Goal: Task Accomplishment & Management: Complete application form

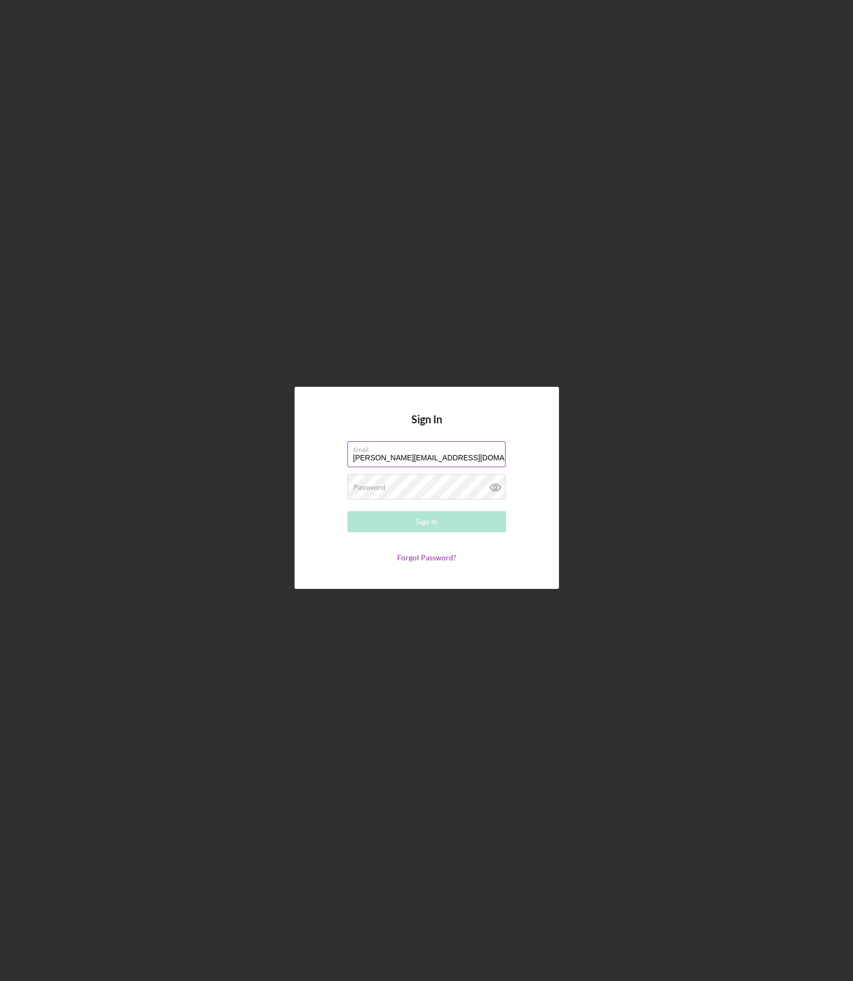
type input "[PERSON_NAME][EMAIL_ADDRESS][DOMAIN_NAME]"
click at [408, 514] on button "Sign In" at bounding box center [426, 521] width 159 height 21
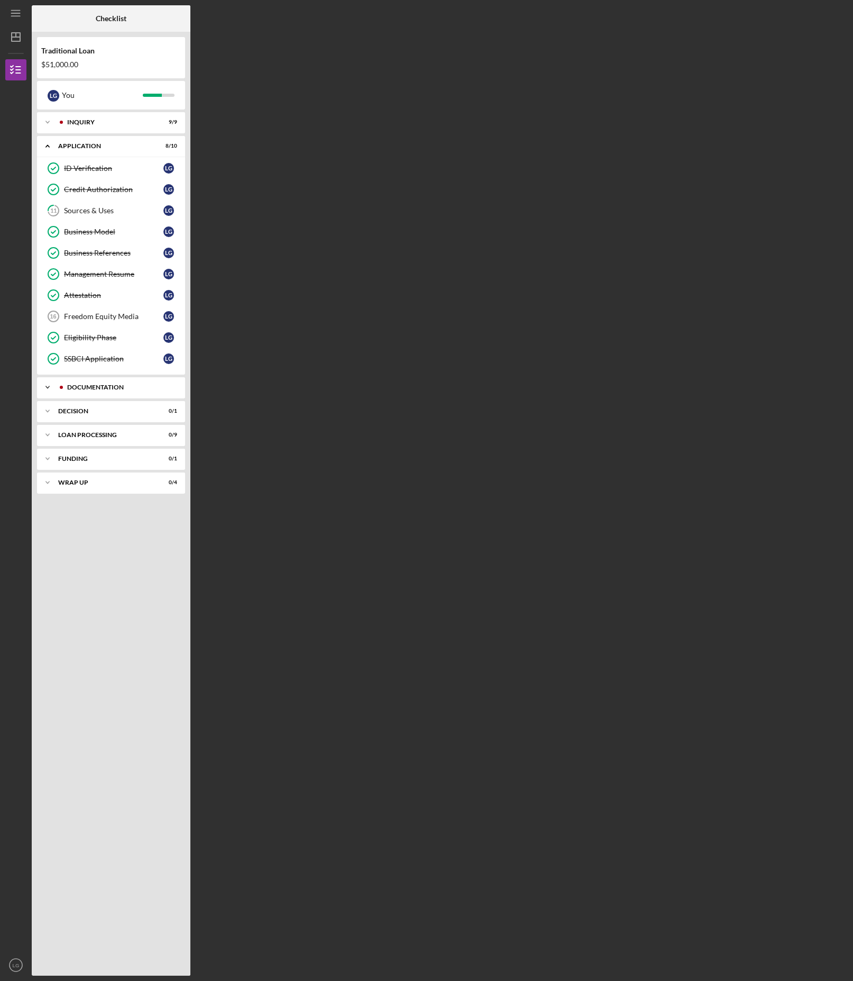
click at [108, 390] on div "Icon/Expander Documentation 18 / 25" at bounding box center [111, 387] width 148 height 21
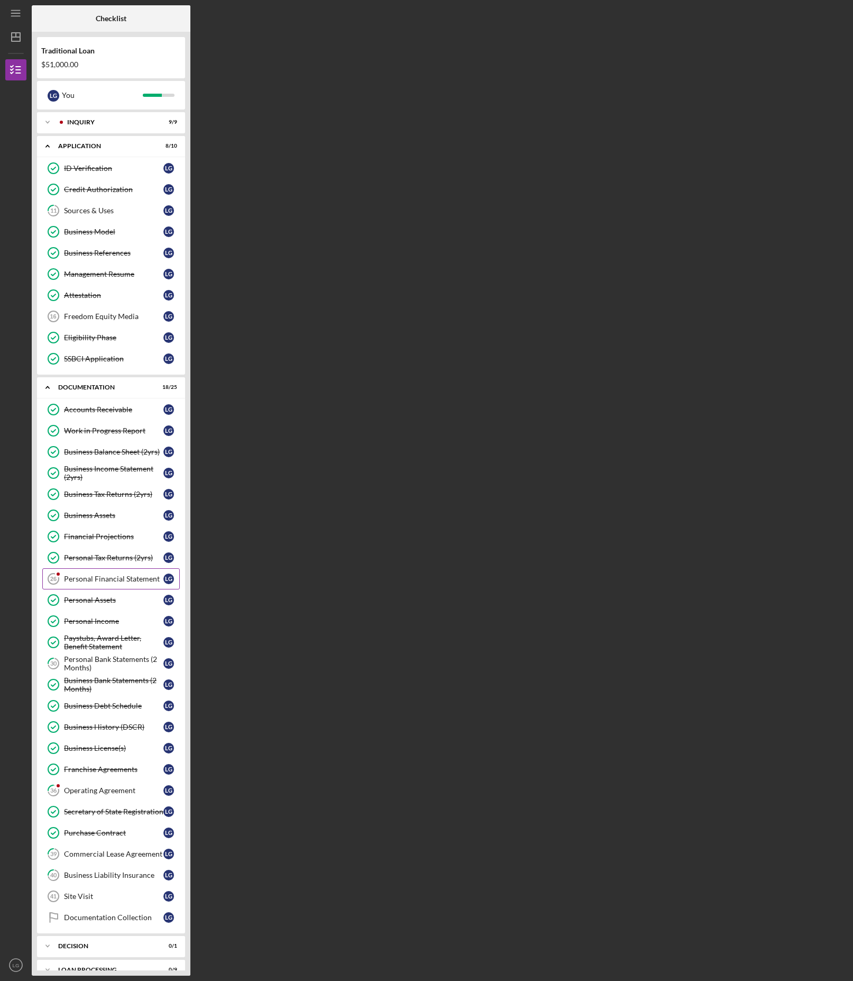
click at [113, 574] on div "Personal Financial Statement" at bounding box center [113, 578] width 99 height 8
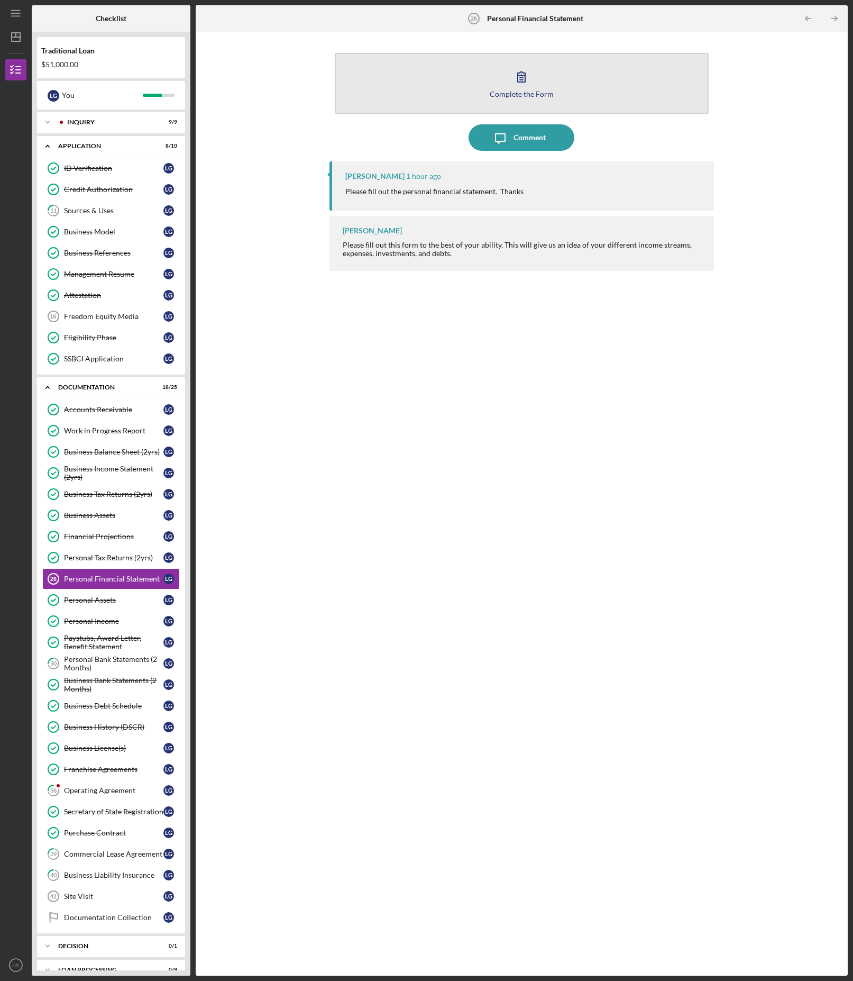
click at [524, 80] on icon "button" at bounding box center [521, 76] width 26 height 26
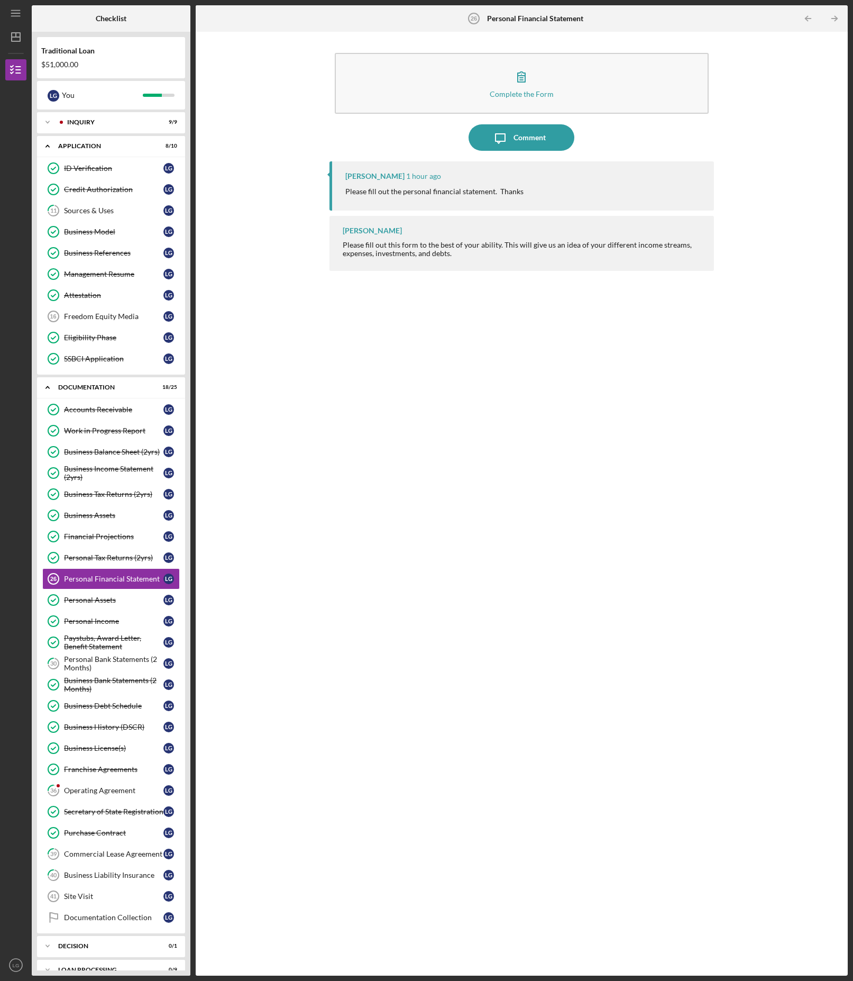
click at [454, 356] on div "[PERSON_NAME] 1 hour ago Please fill out the personal financial statement. Than…" at bounding box center [522, 560] width 385 height 798
click at [75, 789] on div "Operating Agreement" at bounding box center [113, 790] width 99 height 8
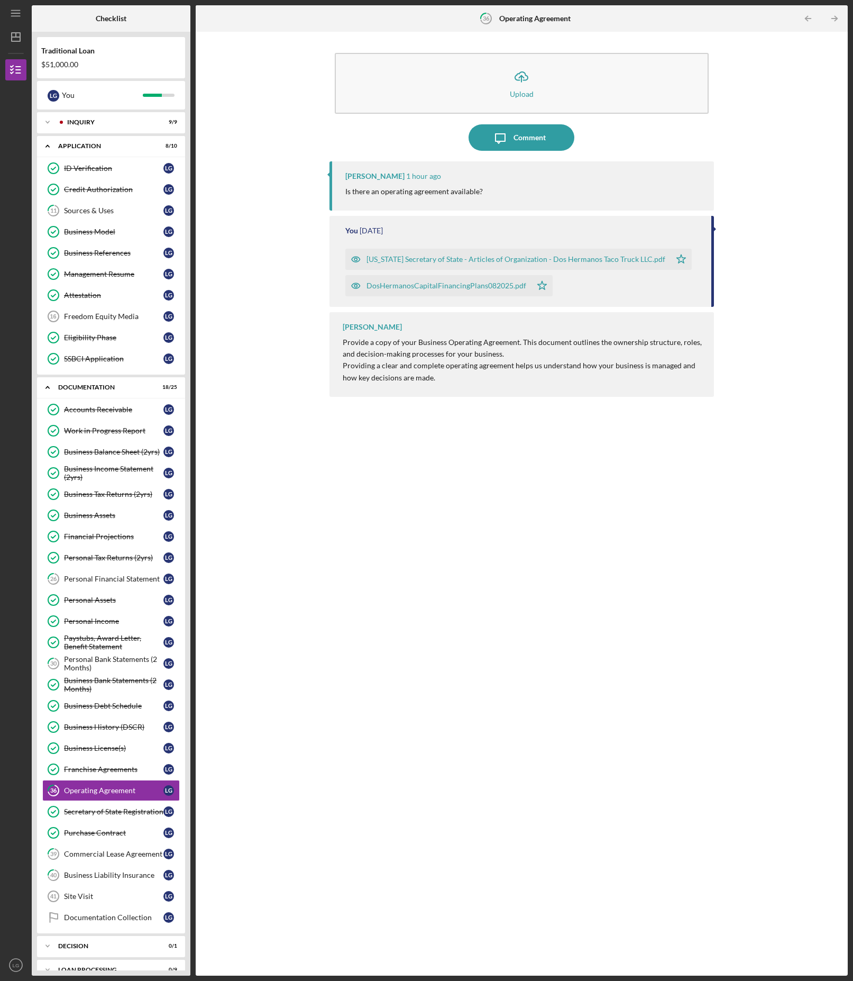
click at [545, 571] on div "[PERSON_NAME] 1 hour ago Is there an operating agreement available? You [DATE] …" at bounding box center [522, 560] width 385 height 798
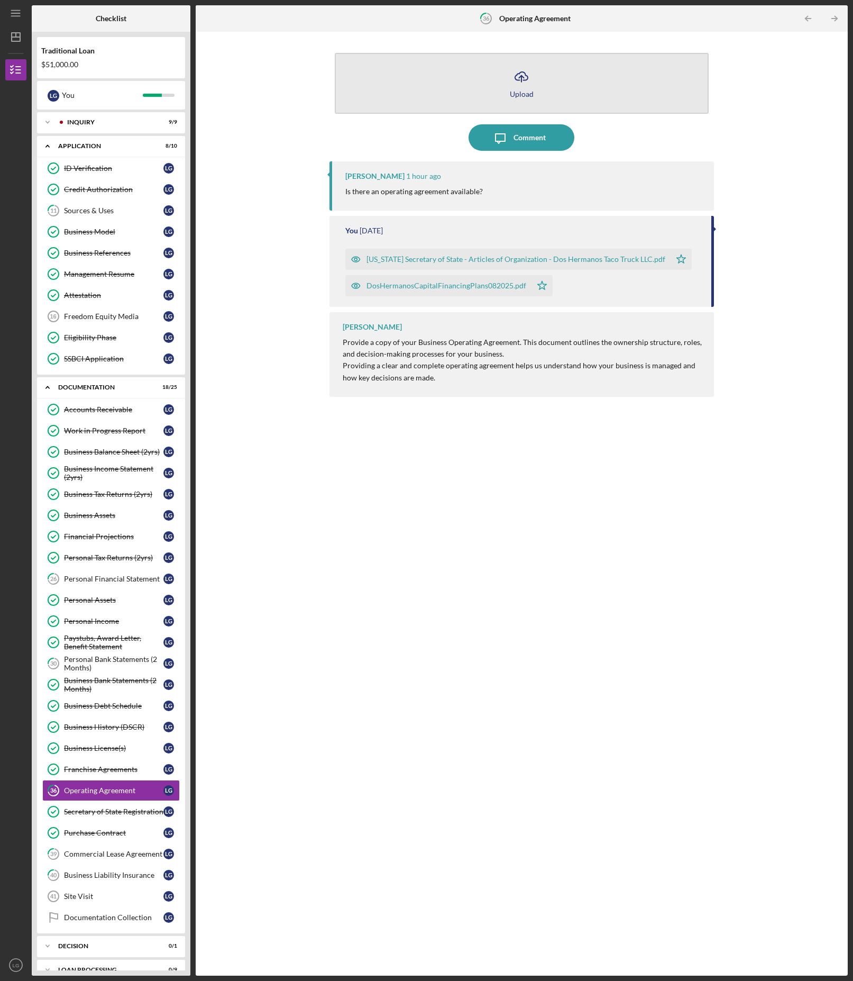
click at [512, 79] on icon "Icon/Upload" at bounding box center [521, 76] width 26 height 26
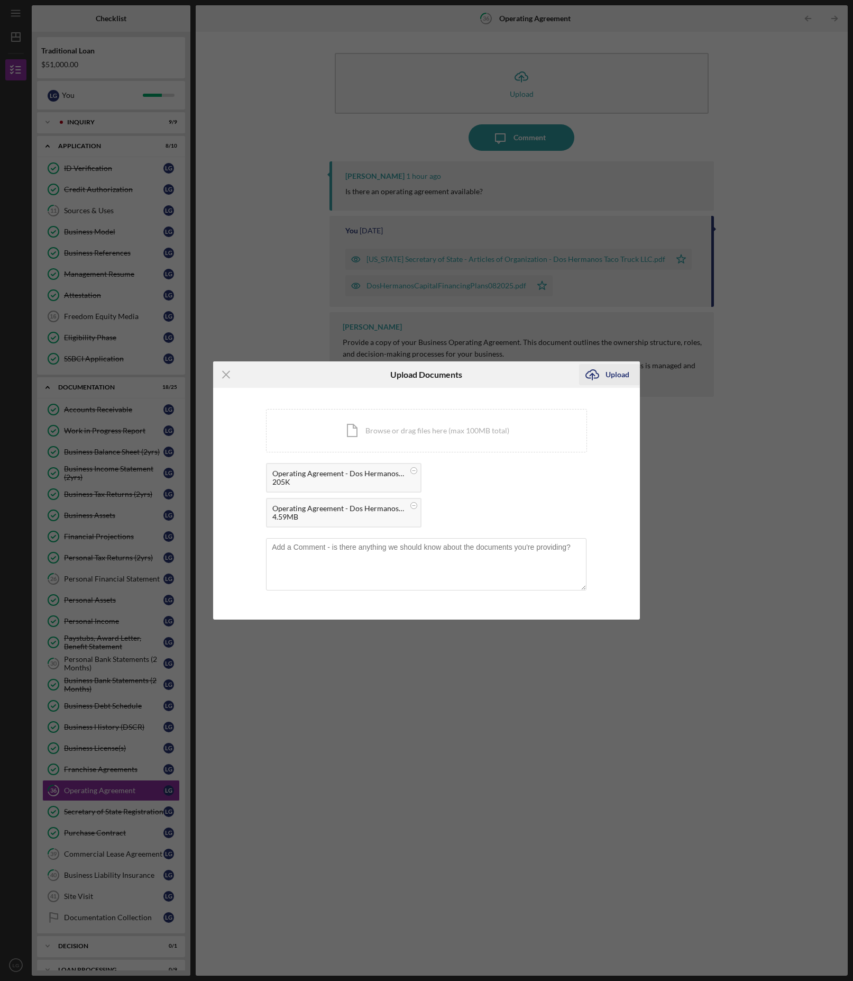
click at [594, 376] on icon "Icon/Upload" at bounding box center [592, 374] width 26 height 26
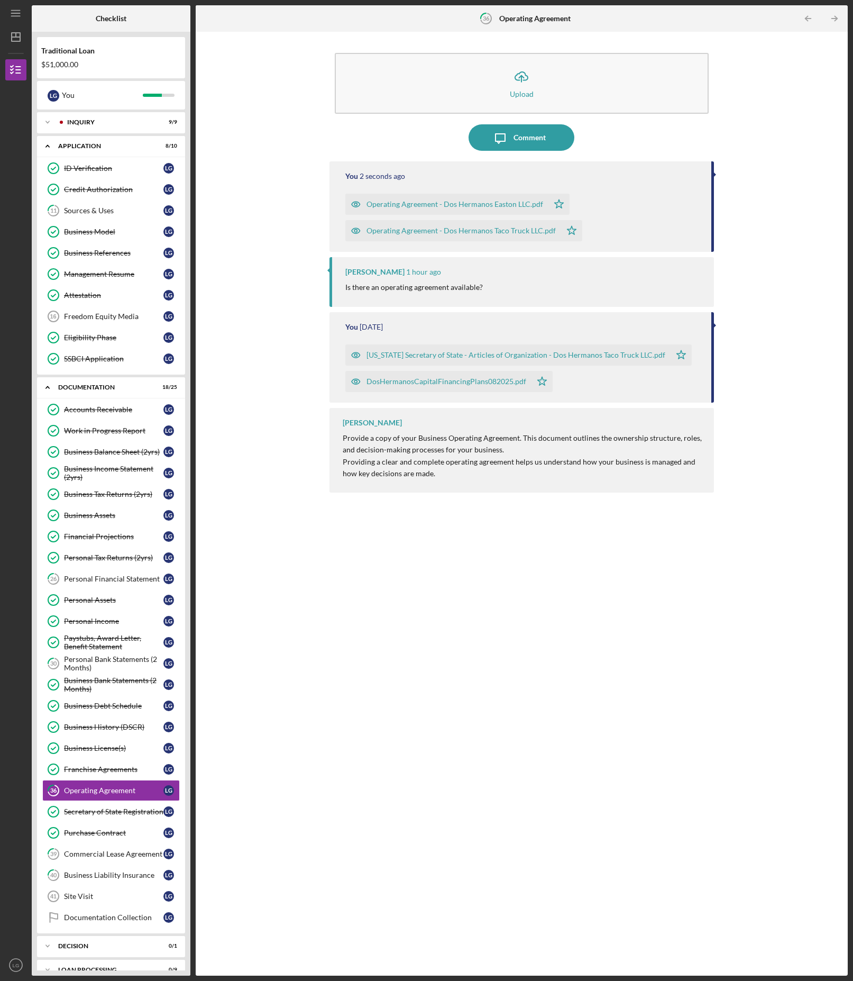
drag, startPoint x: 322, startPoint y: 676, endPoint x: 409, endPoint y: 563, distance: 142.8
click at [324, 674] on div "Icon/Upload Upload Icon/Message Comment You 2 seconds ago Operating Agreement -…" at bounding box center [522, 503] width 642 height 933
click at [486, 810] on div "You 5 seconds ago Operating Agreement - Dos Hermanos Easton LLC.pdf Icon/Star O…" at bounding box center [522, 560] width 385 height 798
click at [518, 135] on div "Comment" at bounding box center [530, 137] width 32 height 26
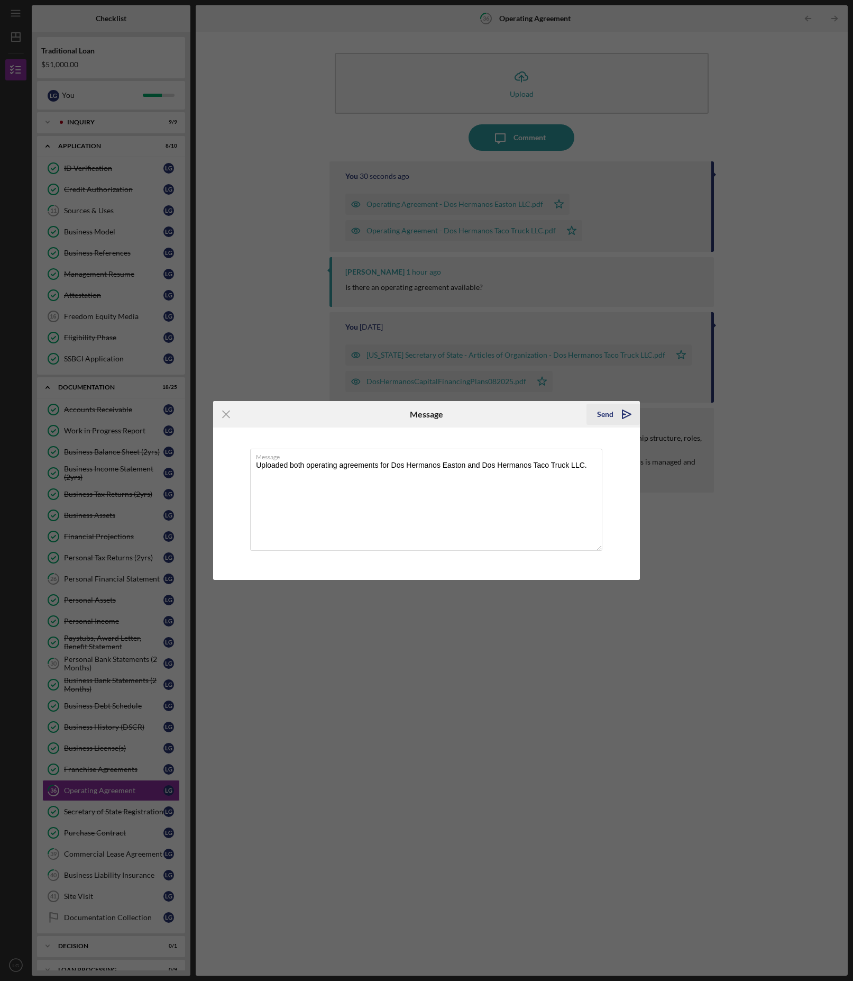
type textarea "Uploaded both operating agreements for Dos Hermanos Easton and Dos Hermanos Tac…"
click at [620, 411] on icon "Icon/icon-invite-send" at bounding box center [627, 414] width 26 height 26
